Goal: Transaction & Acquisition: Purchase product/service

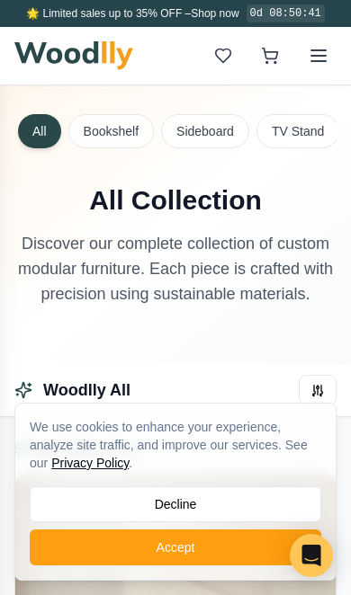
click at [219, 552] on button "Accept" at bounding box center [175, 548] width 291 height 36
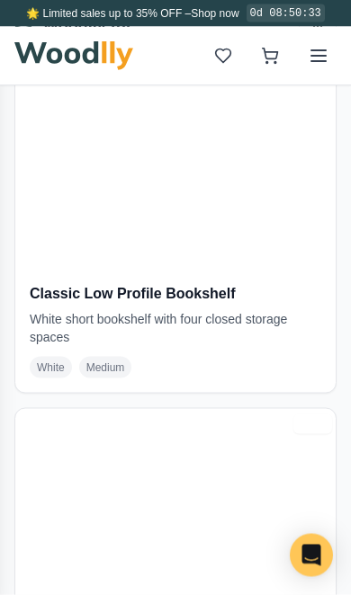
scroll to position [1408, 0]
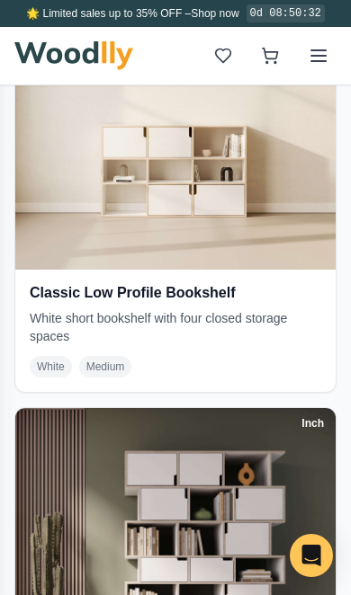
click at [104, 360] on span "Medium" at bounding box center [105, 367] width 53 height 22
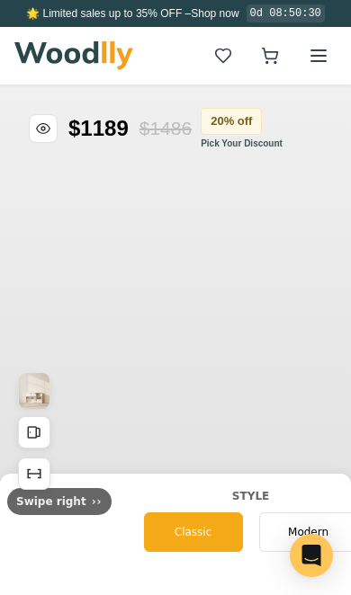
type input "54"
type input "3"
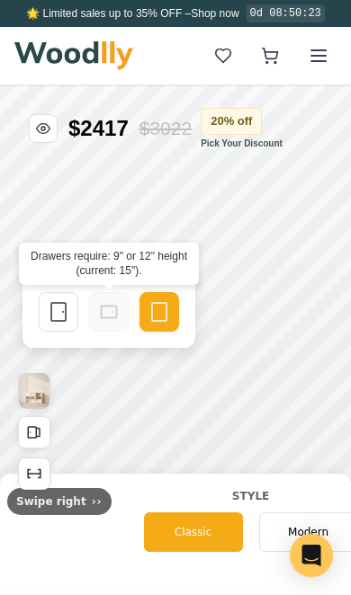
click at [111, 314] on icon at bounding box center [109, 312] width 22 height 22
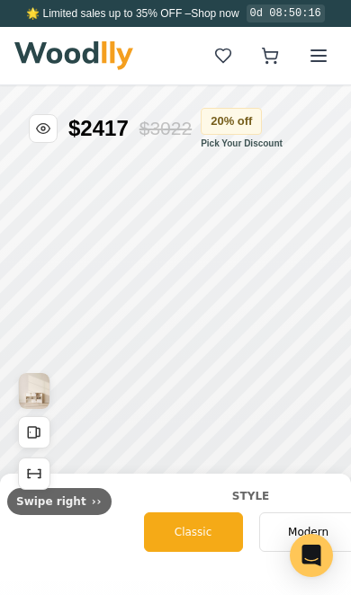
click at [272, 533] on div "Modern" at bounding box center [308, 533] width 99 height 40
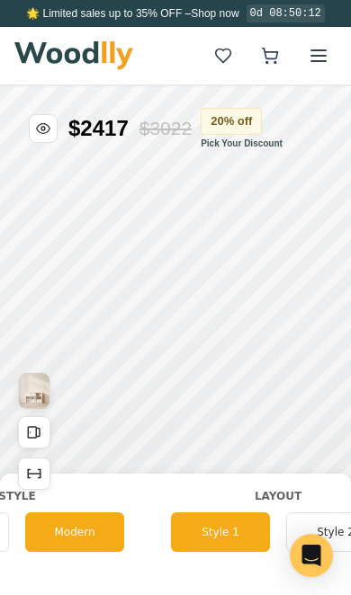
scroll to position [0, 132]
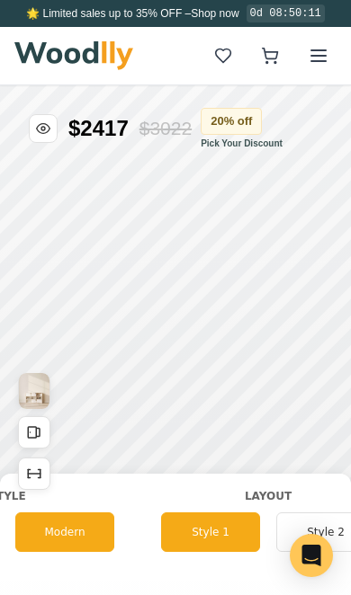
click at [212, 540] on button "Style 1" at bounding box center [210, 533] width 99 height 40
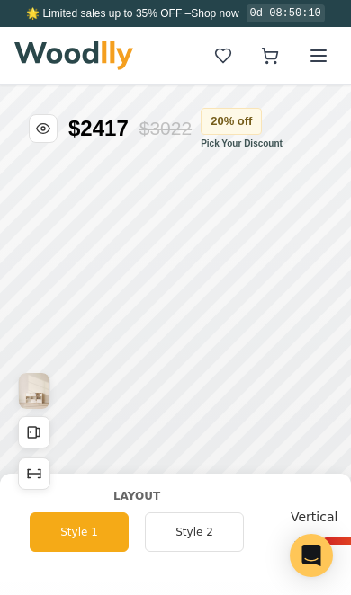
scroll to position [0, 266]
click at [184, 538] on button "Style 2" at bounding box center [191, 533] width 99 height 40
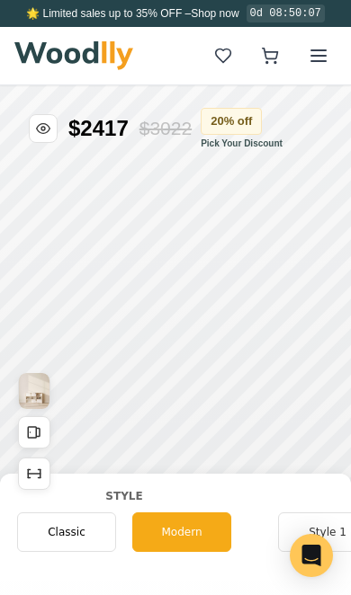
scroll to position [0, 16]
click at [69, 534] on span "Classic" at bounding box center [66, 532] width 38 height 16
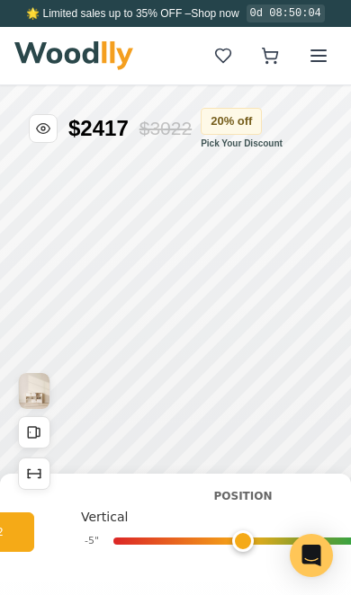
scroll to position [0, 540]
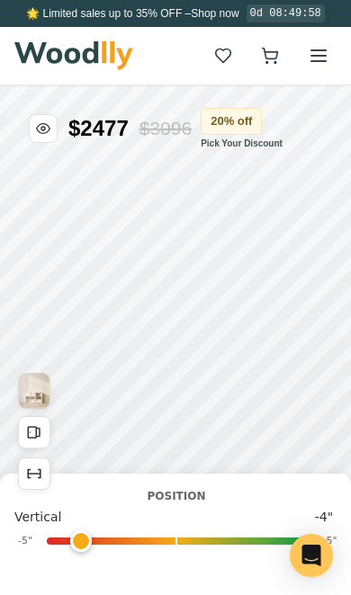
type input "-4"
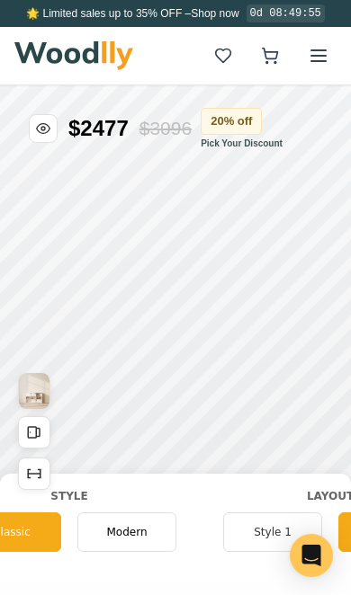
scroll to position [0, 79]
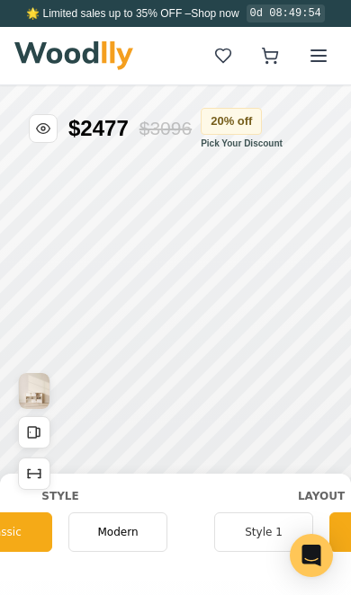
click at [245, 538] on button "Style 1" at bounding box center [263, 533] width 99 height 40
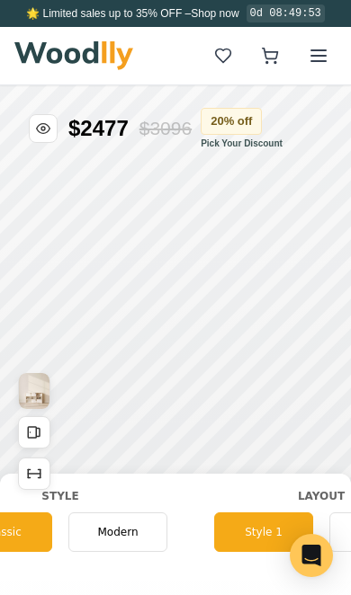
scroll to position [0, 0]
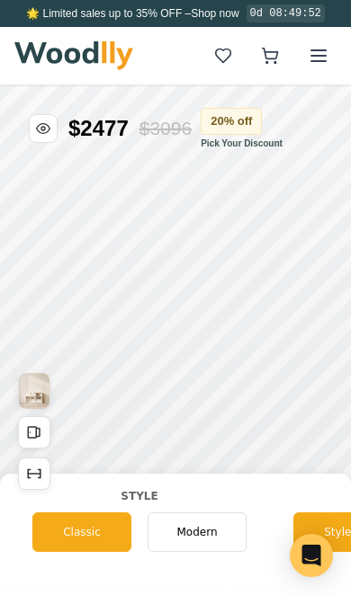
click at [192, 535] on span "Modern" at bounding box center [196, 532] width 40 height 16
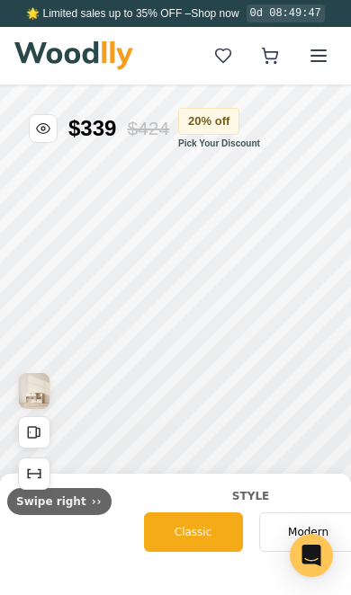
type input "54"
type input "3"
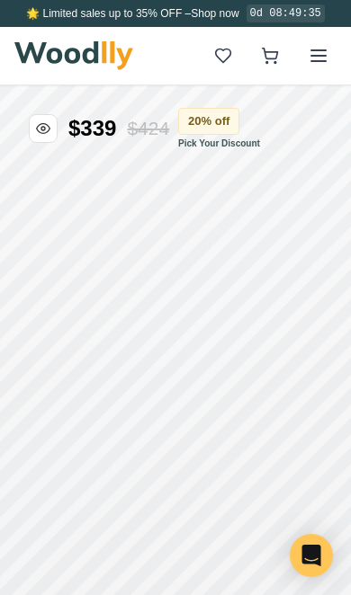
type input "54"
type input "3"
